Goal: Task Accomplishment & Management: Complete application form

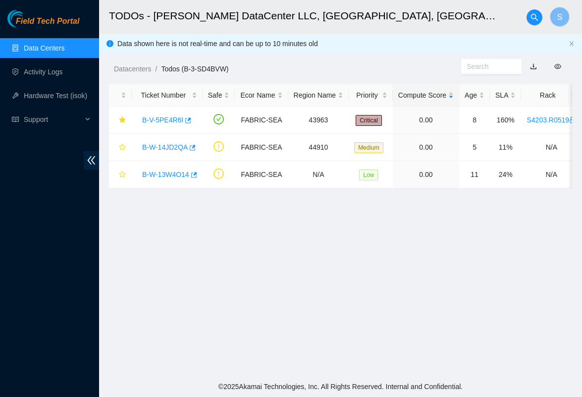
scroll to position [608, 0]
click at [442, 279] on main "TODOs - Sabey DataCenter LLC, Tukwila, WA S Data shown here is not real-time an…" at bounding box center [340, 188] width 483 height 376
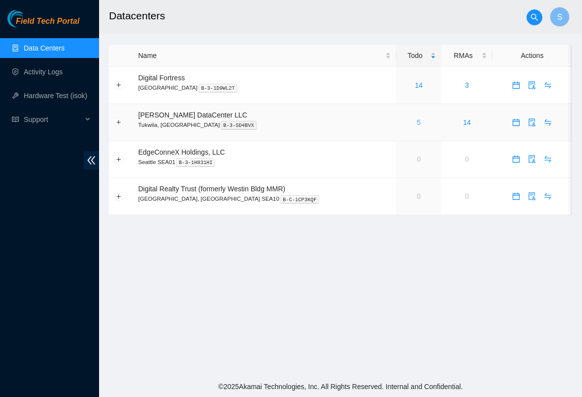
click at [417, 120] on link "5" at bounding box center [419, 122] width 4 height 8
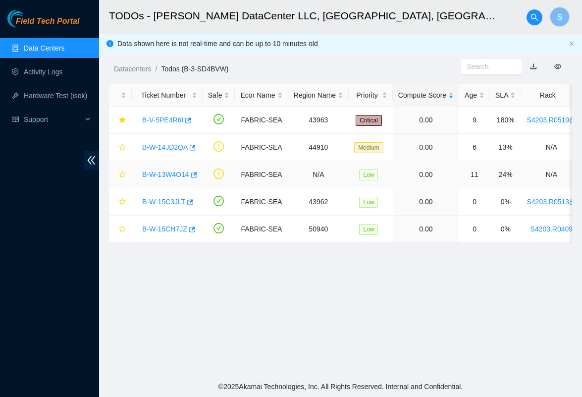
click at [160, 172] on link "B-W-13W4O14" at bounding box center [165, 175] width 47 height 8
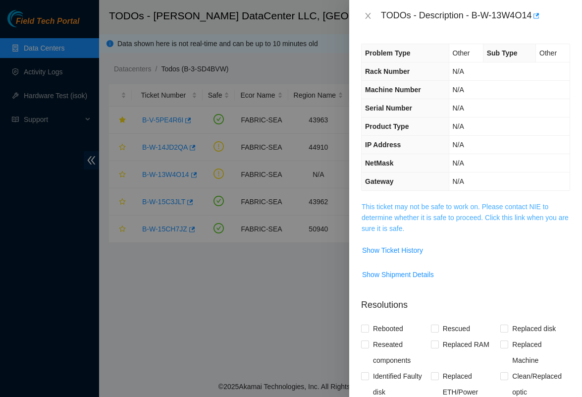
click at [429, 203] on link "This ticket may not be safe to work on. Please contact NIE to determine whether…" at bounding box center [465, 218] width 207 height 30
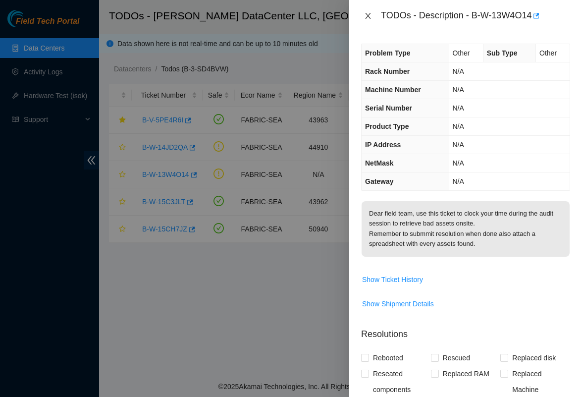
click at [369, 16] on icon "close" at bounding box center [367, 16] width 5 height 6
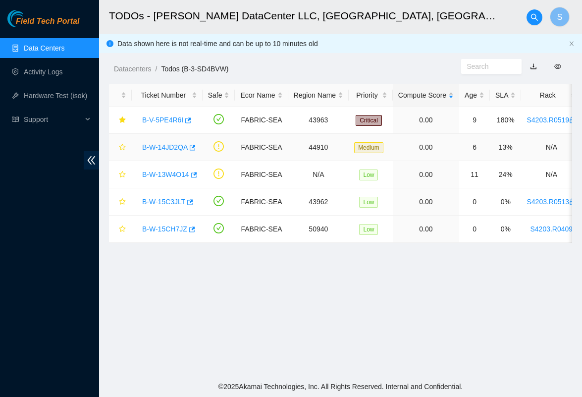
click at [158, 145] on link "B-W-14JD2QA" at bounding box center [165, 147] width 46 height 8
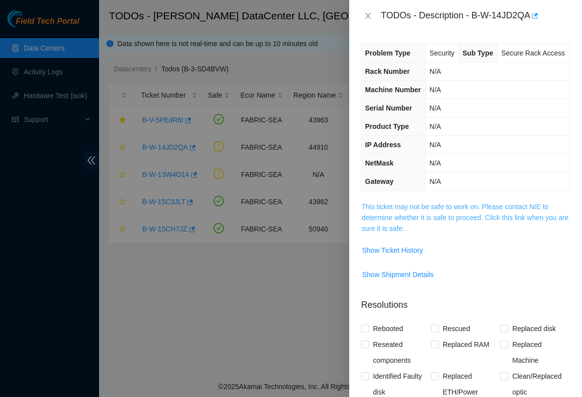
click at [421, 232] on link "This ticket may not be safe to work on. Please contact NIE to determine whether…" at bounding box center [465, 218] width 207 height 30
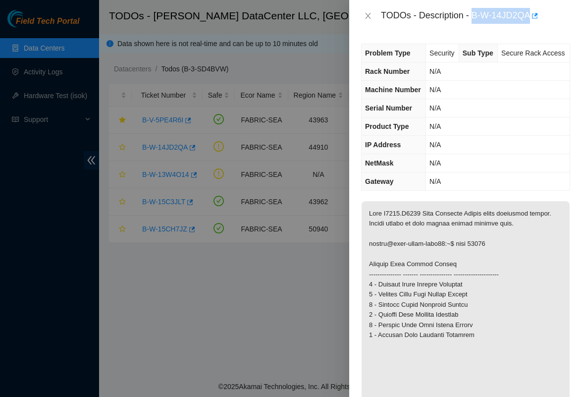
drag, startPoint x: 474, startPoint y: 12, endPoint x: 535, endPoint y: 21, distance: 61.7
click at [535, 21] on div "TODOs - Description - B-W-14JD2QA" at bounding box center [475, 16] width 189 height 16
copy div "B-W-14JD2QA"
click at [369, 16] on icon "close" at bounding box center [368, 16] width 8 height 8
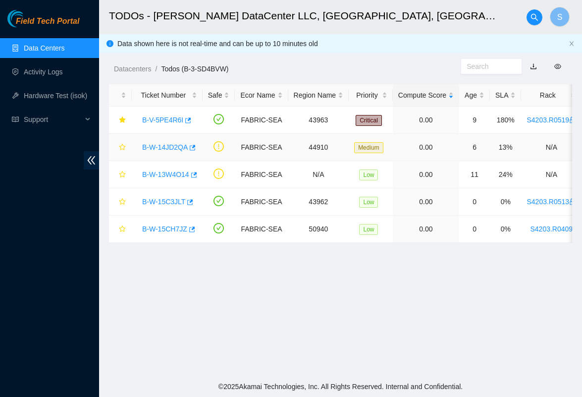
click at [178, 151] on link "B-W-14JD2QA" at bounding box center [165, 147] width 46 height 8
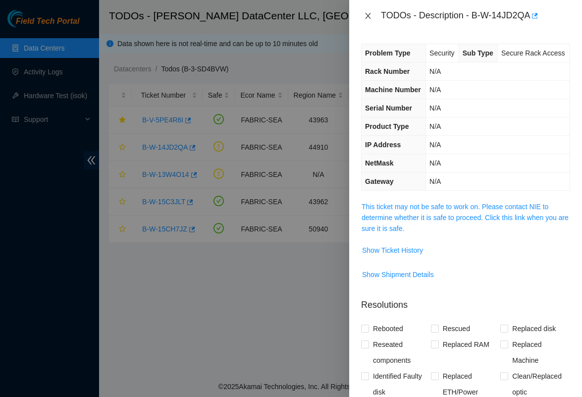
click at [371, 16] on icon "close" at bounding box center [368, 16] width 8 height 8
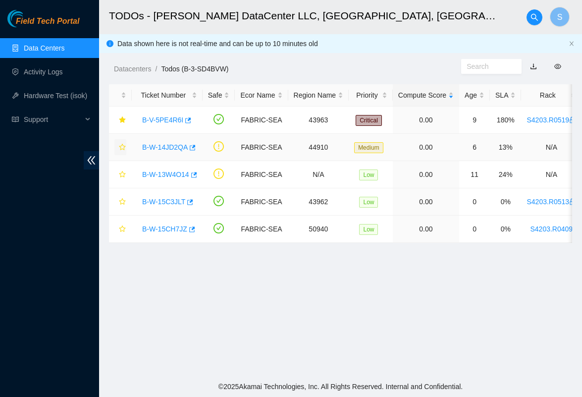
click at [122, 145] on icon "star" at bounding box center [122, 147] width 7 height 7
click at [48, 48] on link "Data Centers" at bounding box center [44, 48] width 41 height 8
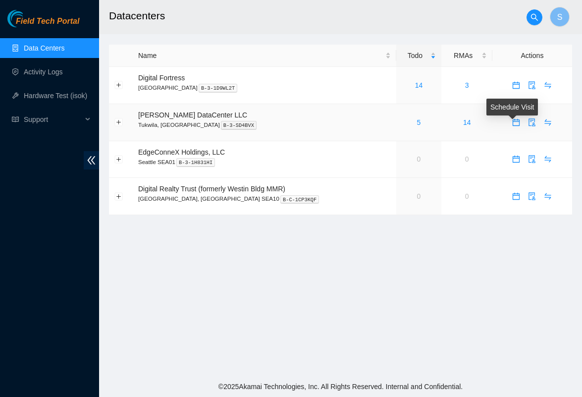
click at [518, 122] on span "calendar" at bounding box center [516, 122] width 15 height 8
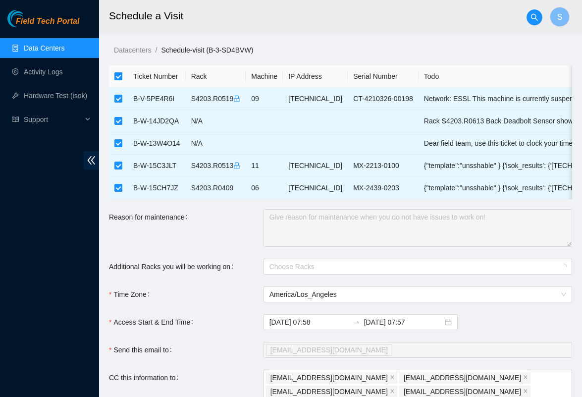
click at [118, 77] on input "checkbox" at bounding box center [118, 76] width 8 height 8
checkbox input "false"
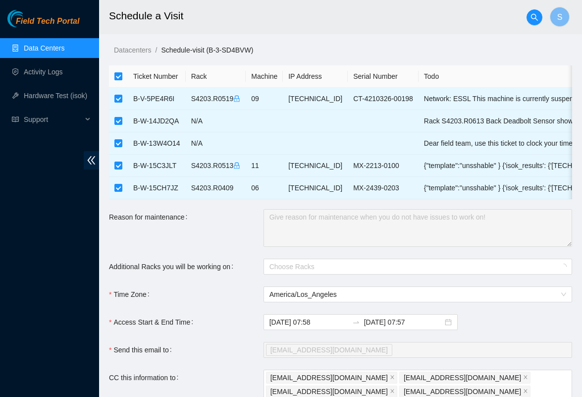
checkbox input "false"
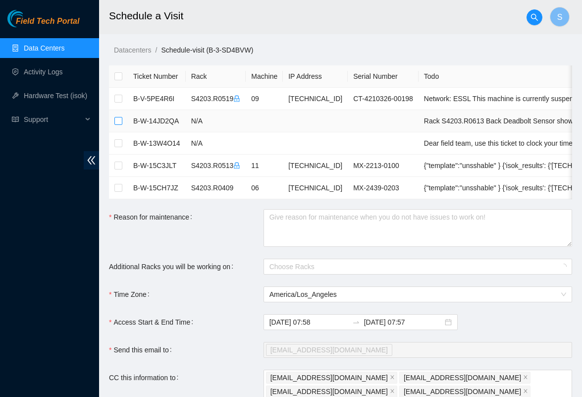
click at [121, 119] on input "checkbox" at bounding box center [118, 121] width 8 height 8
checkbox input "true"
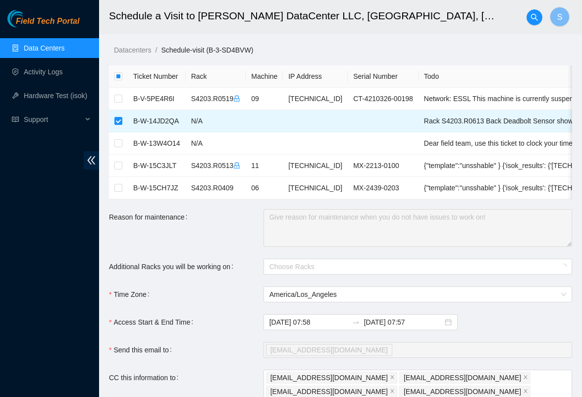
checkbox input "true"
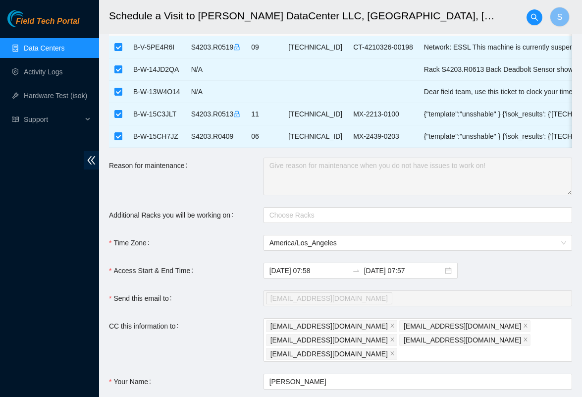
scroll to position [58, 0]
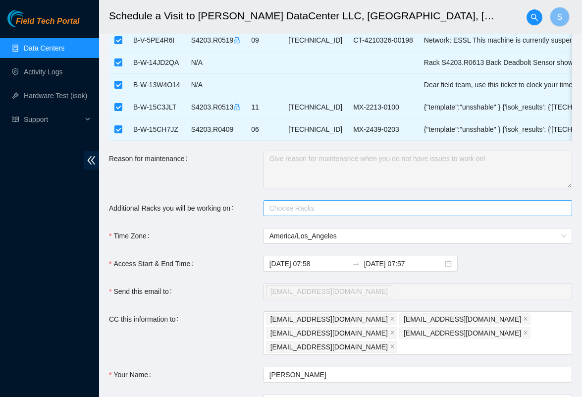
click at [305, 213] on div at bounding box center [413, 208] width 294 height 12
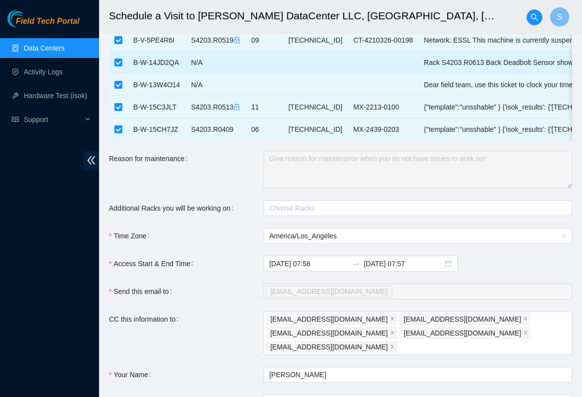
drag, startPoint x: 458, startPoint y: 64, endPoint x: 508, endPoint y: 63, distance: 49.6
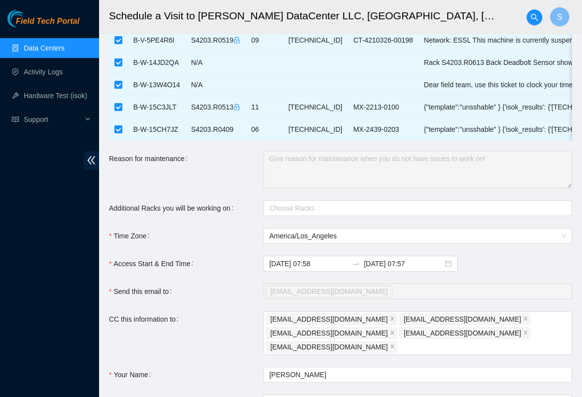
click at [41, 44] on link "Data Centers" at bounding box center [44, 48] width 41 height 8
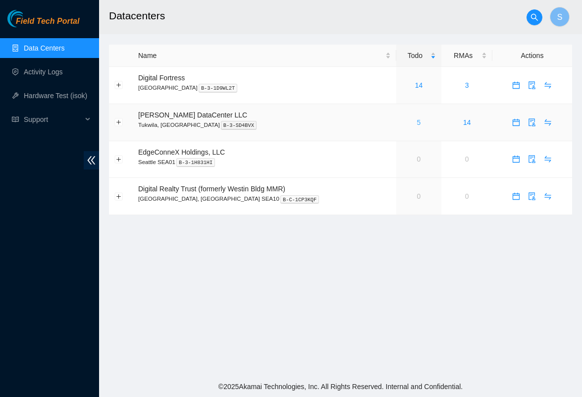
click at [417, 124] on link "5" at bounding box center [419, 122] width 4 height 8
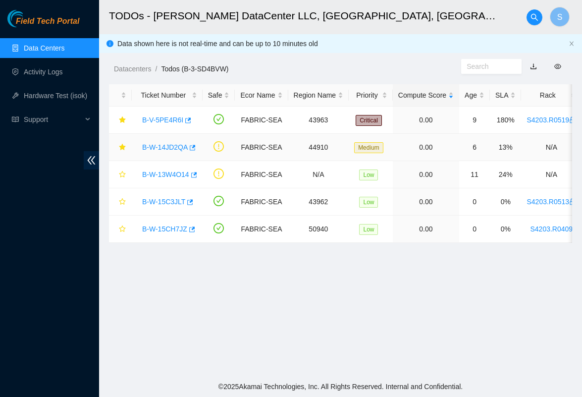
click at [169, 148] on link "B-W-14JD2QA" at bounding box center [165, 147] width 46 height 8
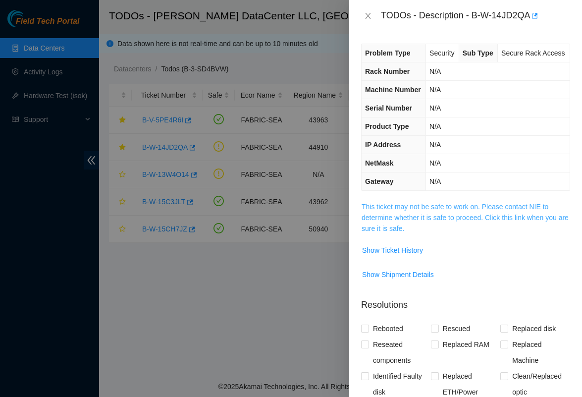
click at [472, 229] on link "This ticket may not be safe to work on. Please contact NIE to determine whether…" at bounding box center [465, 218] width 207 height 30
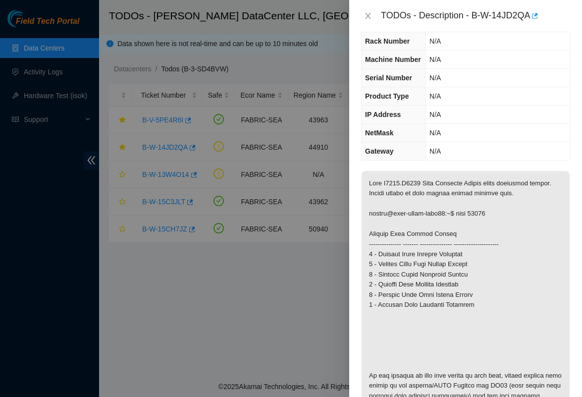
scroll to position [43, 0]
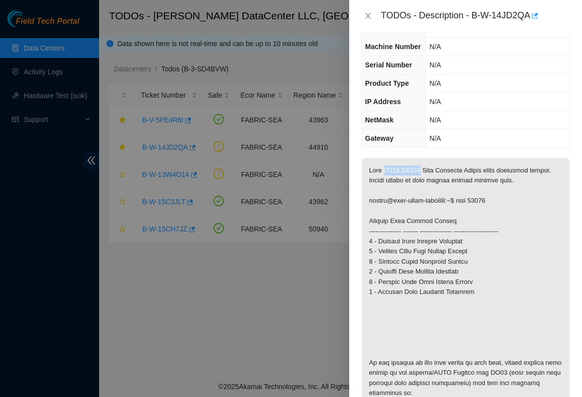
drag, startPoint x: 387, startPoint y: 194, endPoint x: 427, endPoint y: 190, distance: 40.8
click at [427, 190] on p at bounding box center [466, 353] width 208 height 390
click at [367, 12] on icon "close" at bounding box center [368, 16] width 8 height 8
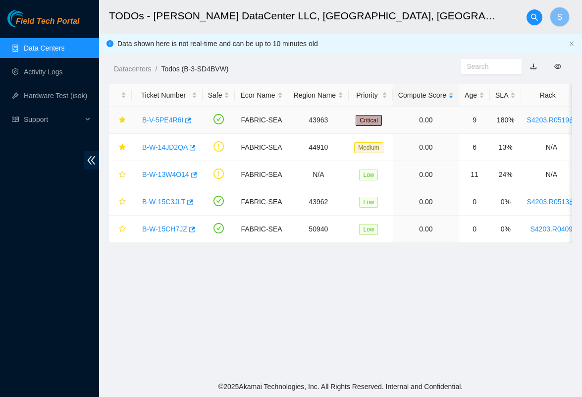
click at [175, 121] on link "B-V-5PE4R6I" at bounding box center [162, 120] width 41 height 8
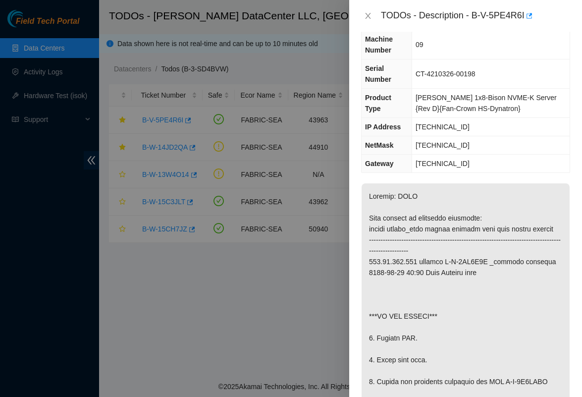
scroll to position [66, 0]
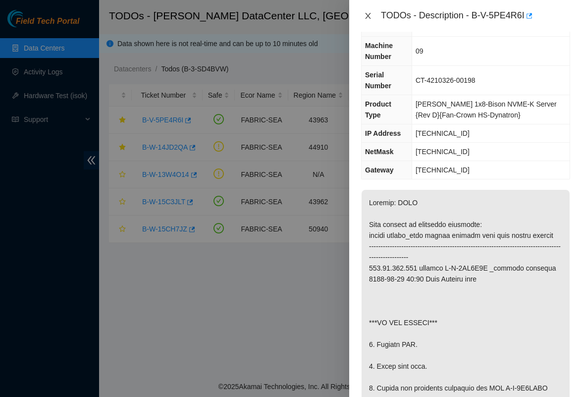
click at [372, 14] on icon "close" at bounding box center [368, 16] width 8 height 8
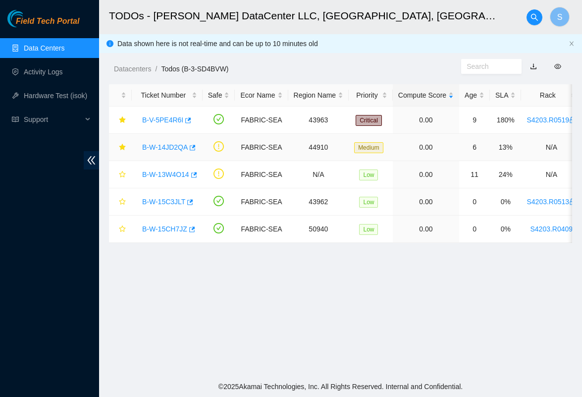
click at [167, 145] on link "B-W-14JD2QA" at bounding box center [165, 147] width 46 height 8
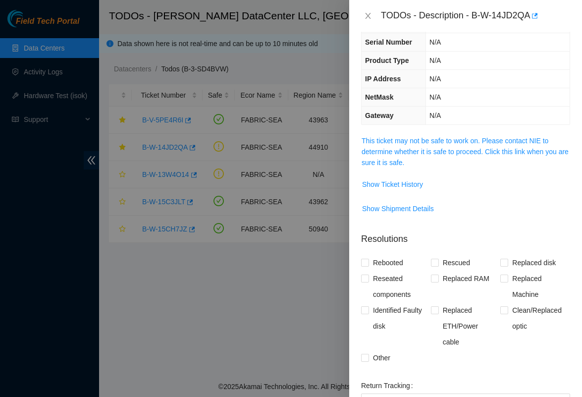
click at [374, 10] on div "TODOs - Description - B-W-14JD2QA" at bounding box center [465, 16] width 209 height 16
click at [368, 10] on div "TODOs - Description - B-W-14JD2QA" at bounding box center [465, 16] width 209 height 16
click at [368, 12] on icon "close" at bounding box center [368, 16] width 8 height 8
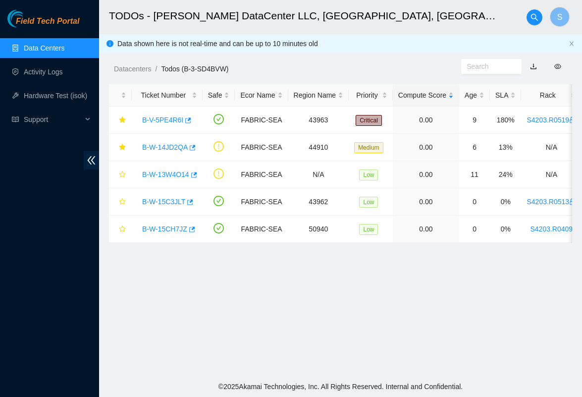
click at [47, 46] on link "Data Centers" at bounding box center [44, 48] width 41 height 8
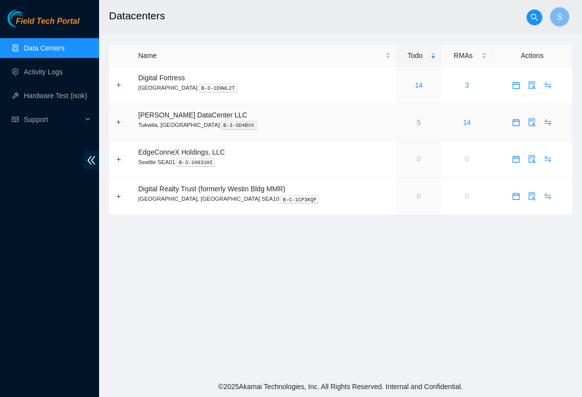
click at [417, 123] on link "5" at bounding box center [419, 122] width 4 height 8
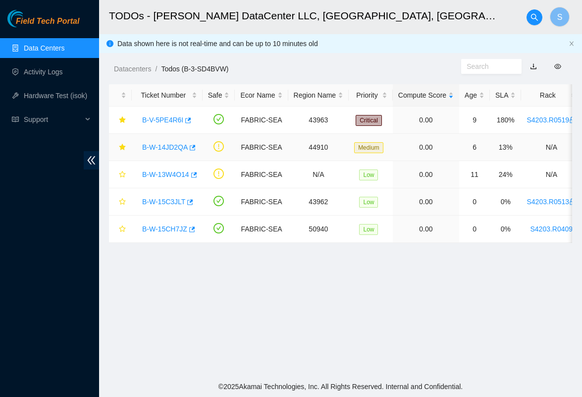
click at [183, 145] on link "B-W-14JD2QA" at bounding box center [165, 147] width 46 height 8
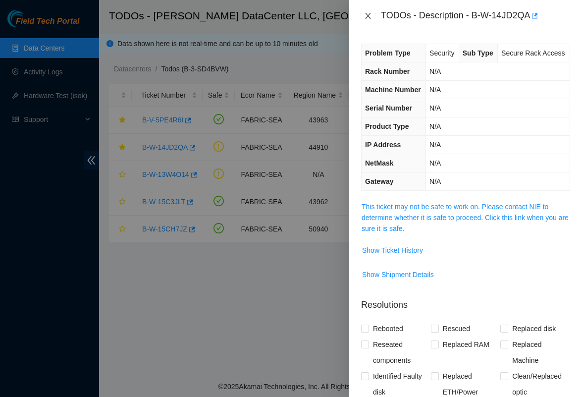
click at [368, 14] on icon "close" at bounding box center [368, 16] width 8 height 8
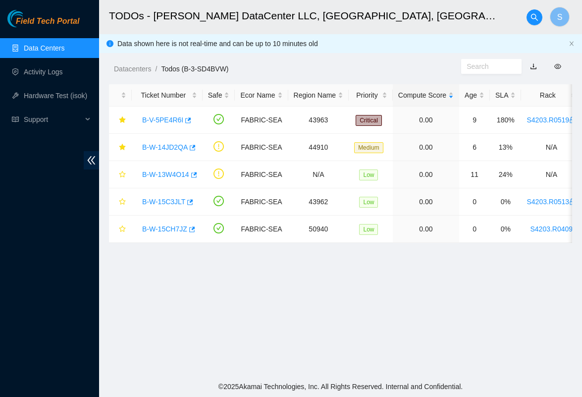
click at [33, 46] on link "Data Centers" at bounding box center [44, 48] width 41 height 8
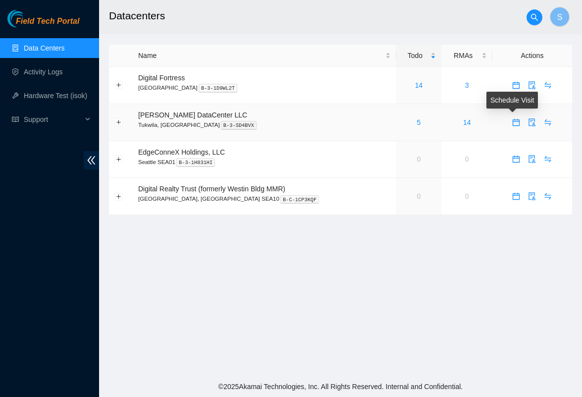
click at [513, 122] on icon "calendar" at bounding box center [516, 122] width 8 height 8
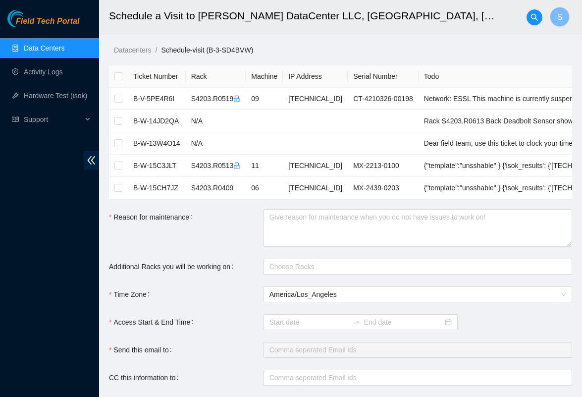
checkbox input "true"
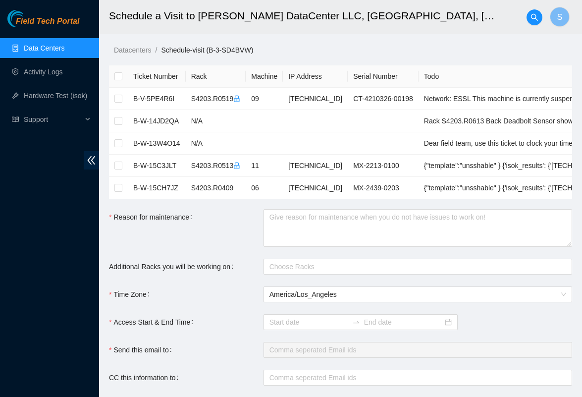
checkbox input "true"
type input "2025-09-03 07:59"
type input "2025-09-04 07:58"
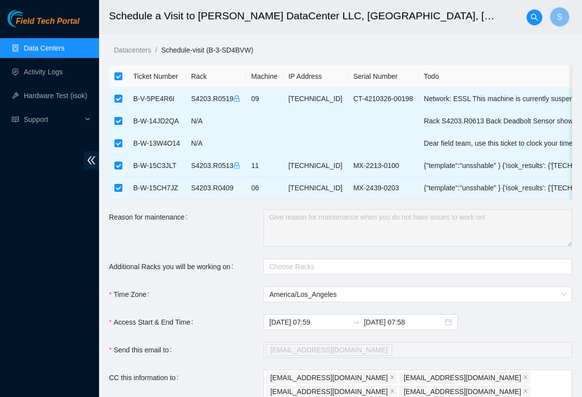
click at [110, 79] on th at bounding box center [118, 76] width 19 height 22
click at [117, 78] on input "checkbox" at bounding box center [118, 76] width 8 height 8
checkbox input "false"
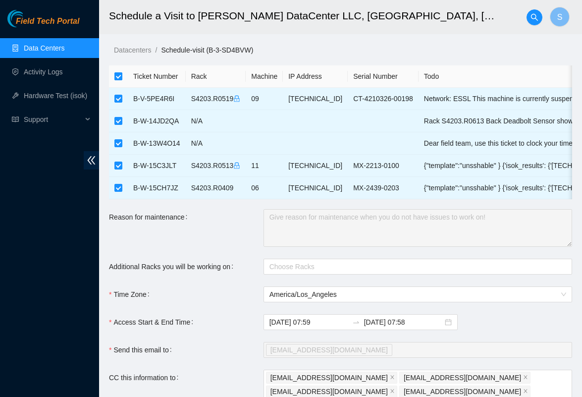
checkbox input "false"
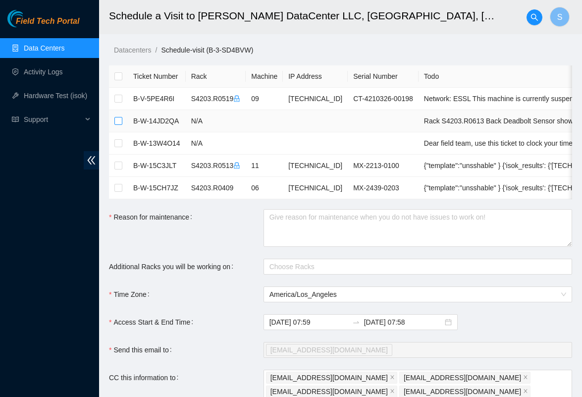
click at [117, 120] on input "checkbox" at bounding box center [118, 121] width 8 height 8
checkbox input "true"
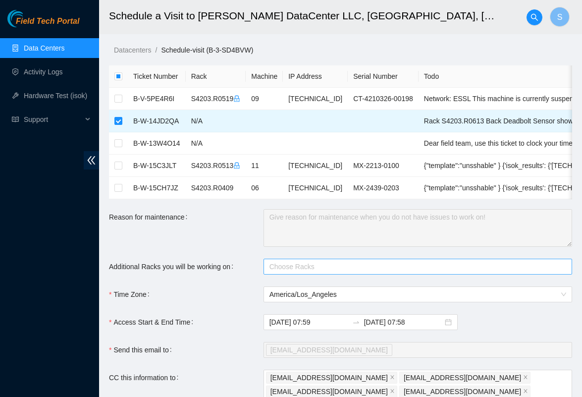
click at [296, 265] on div at bounding box center [413, 267] width 294 height 12
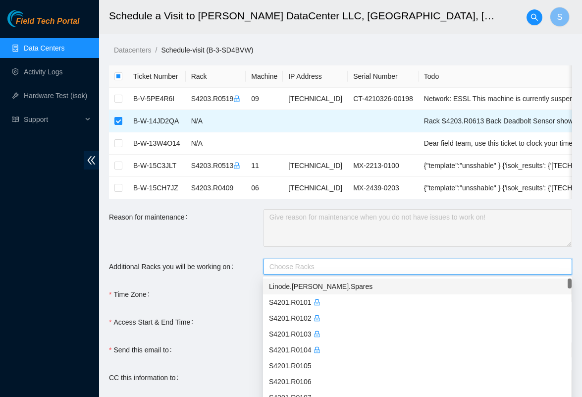
paste input "S4203.R0613"
type input "S4203.R0613"
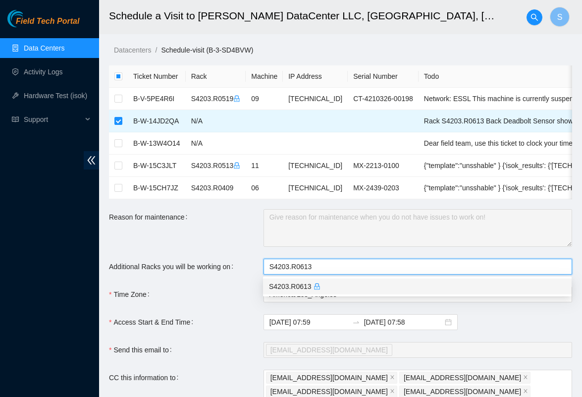
click at [319, 286] on icon "lock" at bounding box center [317, 286] width 7 height 7
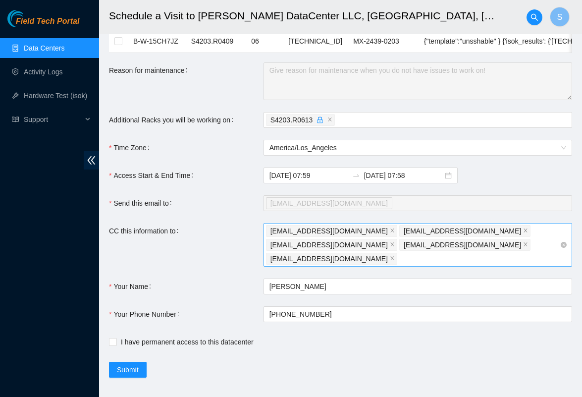
scroll to position [146, 0]
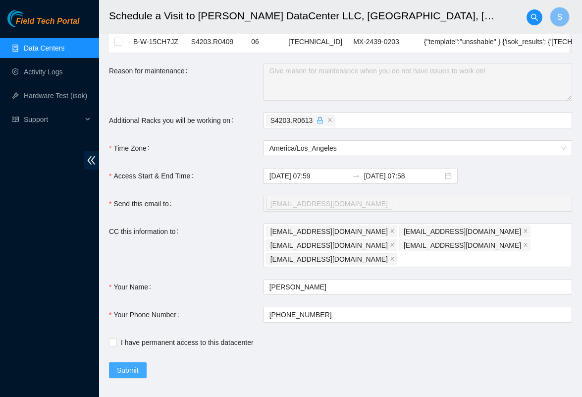
click at [132, 365] on span "Submit" at bounding box center [128, 370] width 22 height 11
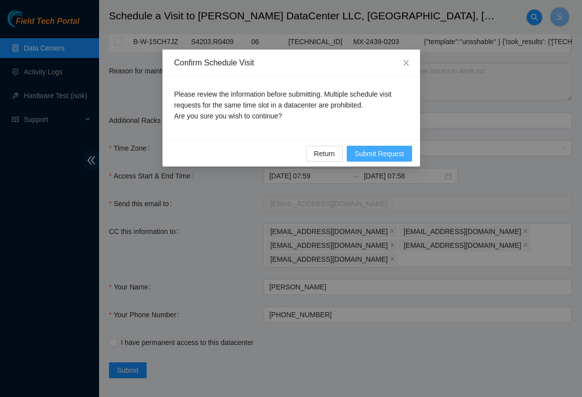
click at [386, 158] on span "Submit Request" at bounding box center [380, 153] width 50 height 11
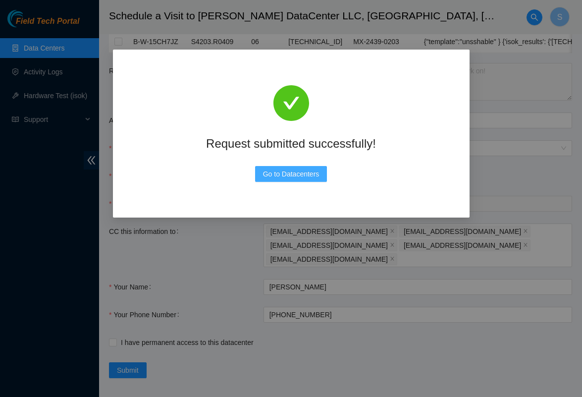
click at [271, 175] on span "Go to Datacenters" at bounding box center [291, 174] width 57 height 11
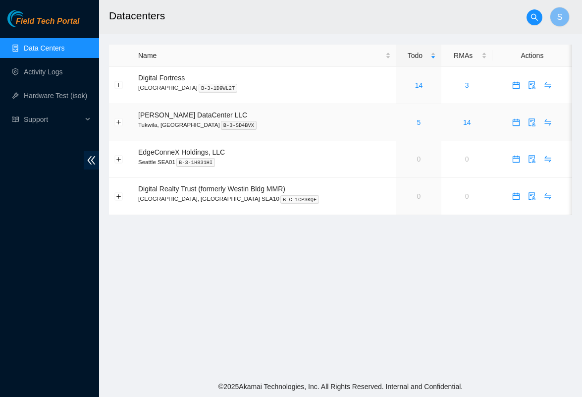
click at [402, 126] on div "5" at bounding box center [419, 122] width 35 height 11
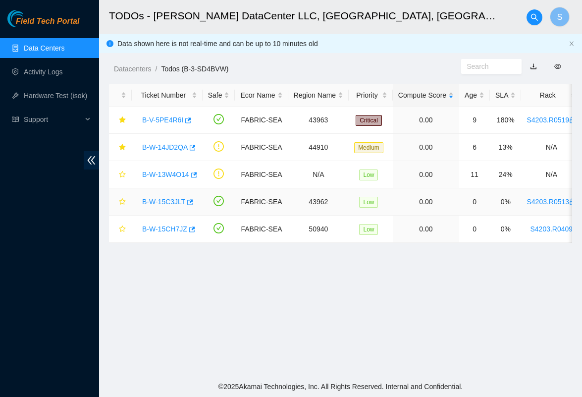
click at [150, 202] on link "B-W-15C3JLT" at bounding box center [163, 202] width 43 height 8
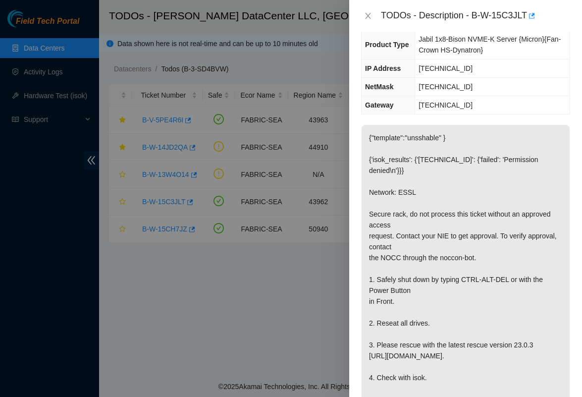
scroll to position [108, 0]
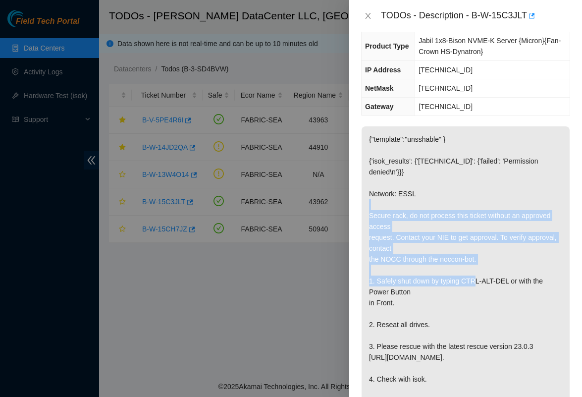
drag, startPoint x: 365, startPoint y: 234, endPoint x: 487, endPoint y: 300, distance: 138.4
click at [487, 300] on p "{"template":"unsshable" } {'isok_results': {'[TECHNICAL_ID]': {'failed': 'Permi…" at bounding box center [466, 275] width 208 height 298
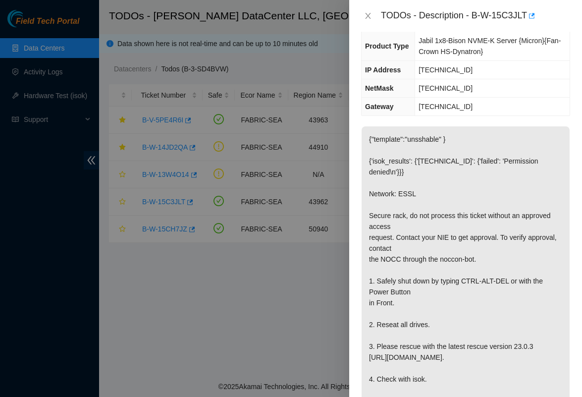
click at [477, 318] on p "{"template":"unsshable" } {'isok_results': {'[TECHNICAL_ID]': {'failed': 'Permi…" at bounding box center [466, 275] width 208 height 298
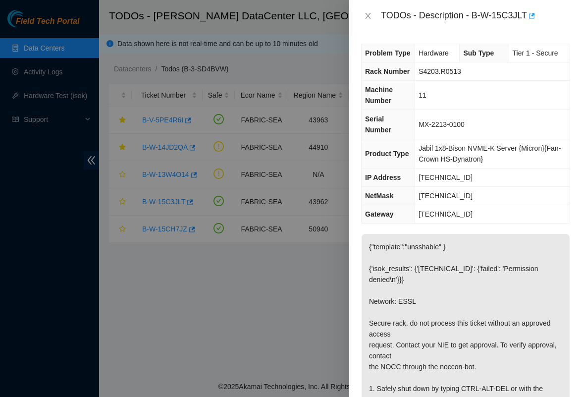
scroll to position [0, 0]
drag, startPoint x: 474, startPoint y: 14, endPoint x: 528, endPoint y: 25, distance: 55.0
click at [528, 25] on div "TODOs - Description - B-W-15C3JLT" at bounding box center [465, 16] width 233 height 32
copy div "B-W-15C3JLT"
click at [370, 16] on icon "close" at bounding box center [368, 16] width 8 height 8
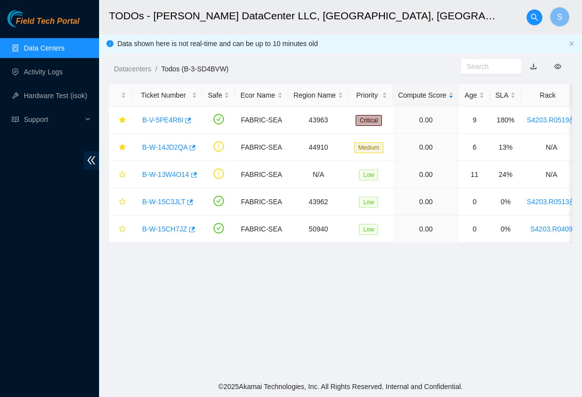
click at [582, 16] on div "TODOs - Description - undefined Problem Type N/A Rack Number N/A Machine Number…" at bounding box center [582, 198] width 0 height 397
click at [174, 230] on link "B-W-15CH7JZ" at bounding box center [164, 229] width 45 height 8
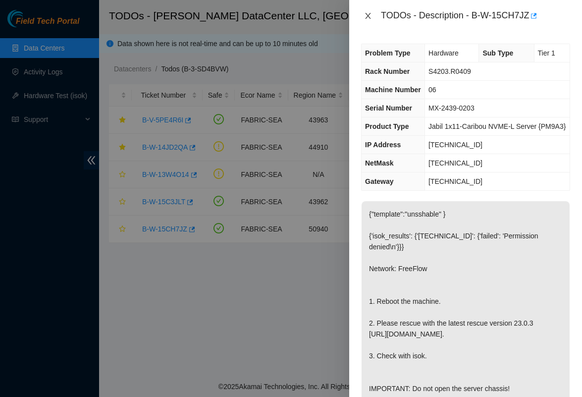
click at [365, 20] on button "Close" at bounding box center [368, 15] width 14 height 9
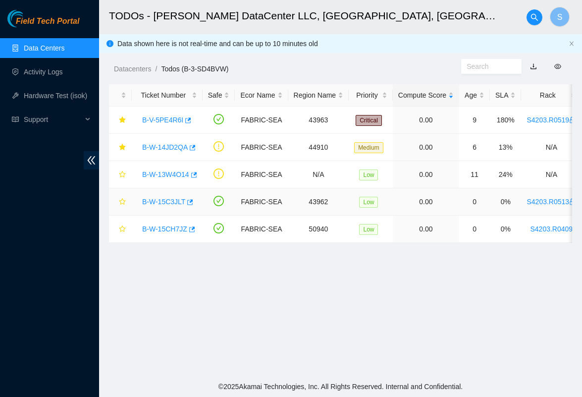
click at [178, 207] on div "B-W-15C3JLT" at bounding box center [167, 202] width 60 height 16
click at [178, 198] on link "B-W-15C3JLT" at bounding box center [163, 202] width 43 height 8
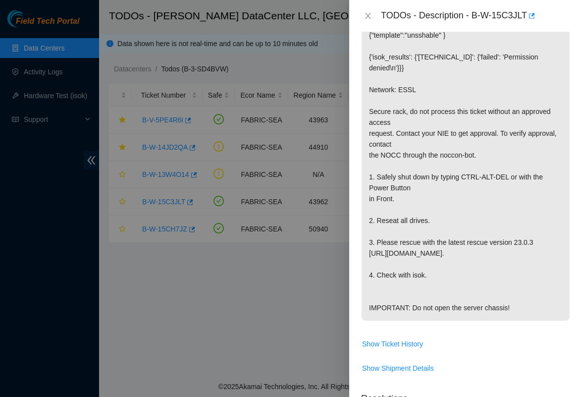
scroll to position [211, 0]
click at [369, 15] on icon "close" at bounding box center [368, 16] width 8 height 8
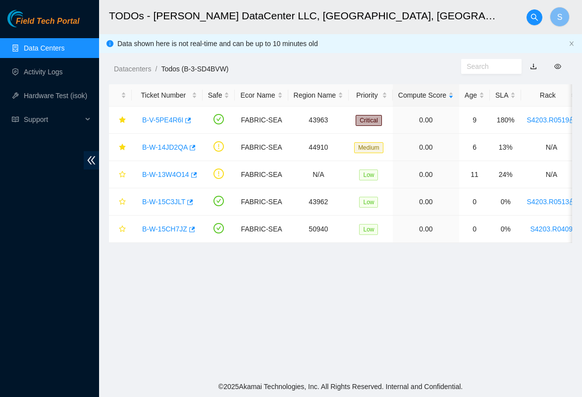
scroll to position [172, 0]
click at [172, 168] on div "B-W-13W4O14" at bounding box center [167, 175] width 60 height 16
click at [148, 173] on link "B-W-13W4O14" at bounding box center [165, 175] width 47 height 8
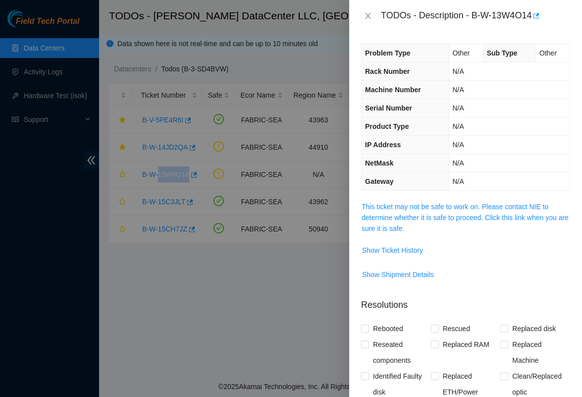
scroll to position [0, 0]
click at [417, 219] on link "This ticket may not be safe to work on. Please contact NIE to determine whether…" at bounding box center [465, 218] width 207 height 30
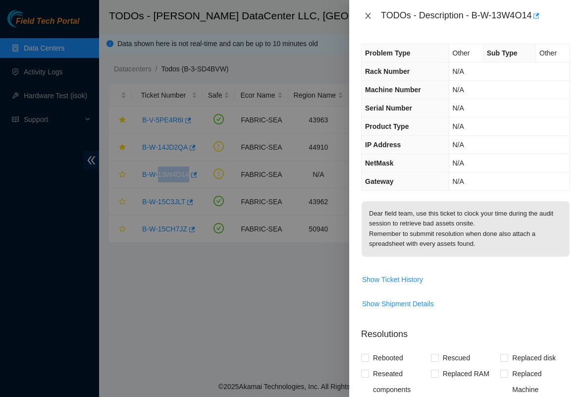
click at [364, 13] on icon "close" at bounding box center [368, 16] width 8 height 8
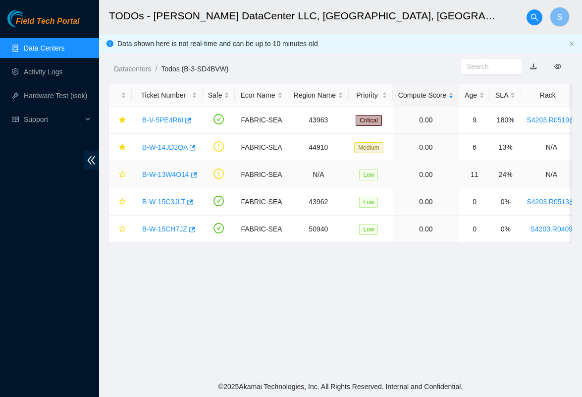
click at [163, 179] on div "B-W-13W4O14" at bounding box center [167, 175] width 60 height 16
click at [162, 177] on link "B-W-13W4O14" at bounding box center [165, 175] width 47 height 8
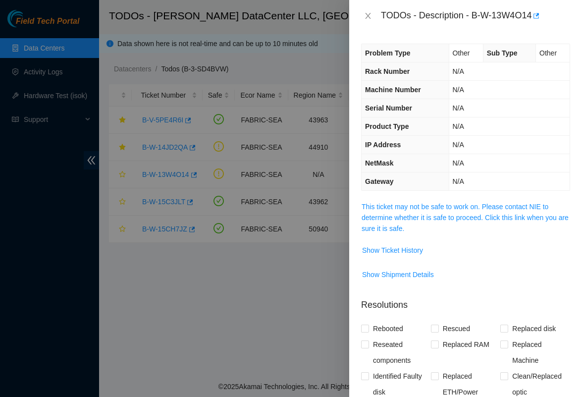
click at [223, 249] on div at bounding box center [291, 198] width 582 height 397
click at [370, 14] on icon "close" at bounding box center [368, 16] width 8 height 8
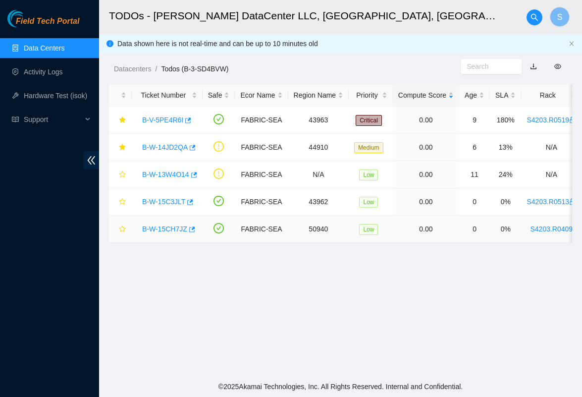
click at [170, 229] on link "B-W-15CH7JZ" at bounding box center [164, 229] width 45 height 8
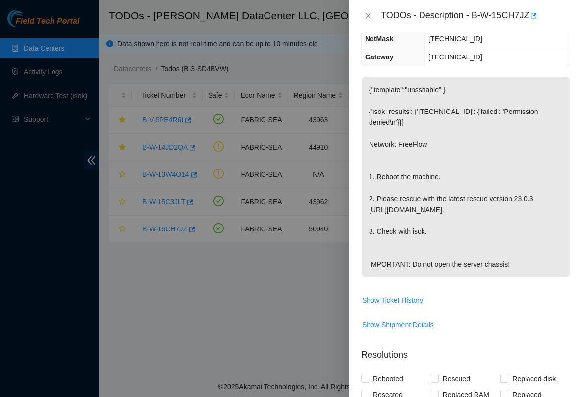
scroll to position [125, 0]
